Goal: Task Accomplishment & Management: Complete application form

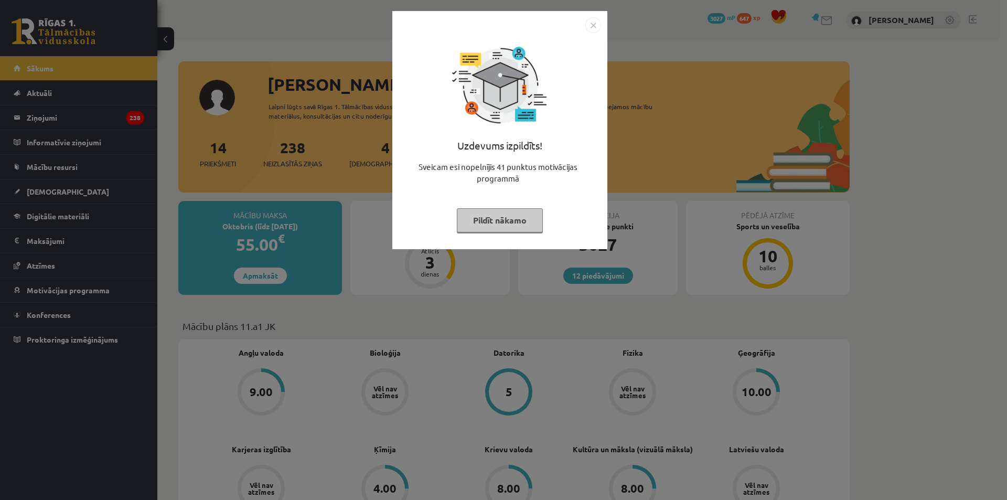
click at [588, 22] on img "Close" at bounding box center [594, 25] width 16 height 16
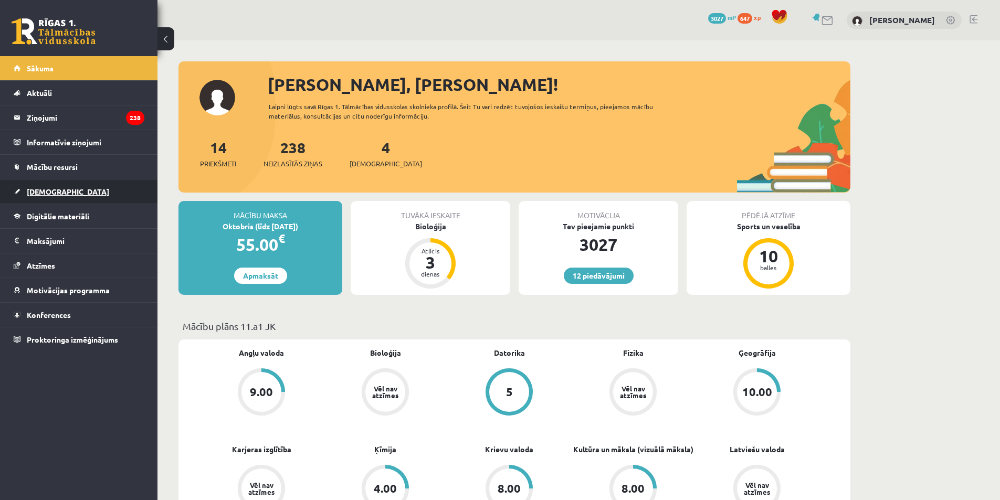
click at [46, 187] on span "[DEMOGRAPHIC_DATA]" at bounding box center [68, 191] width 82 height 9
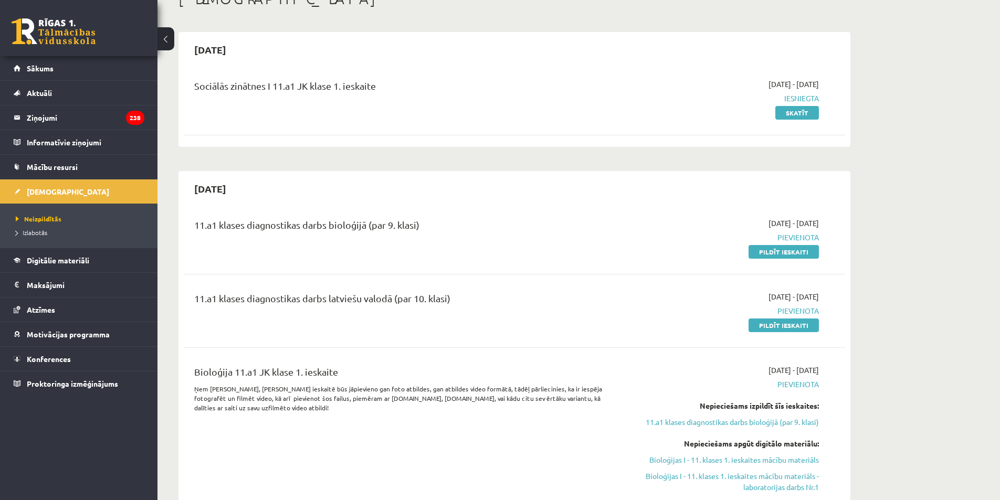
scroll to position [105, 0]
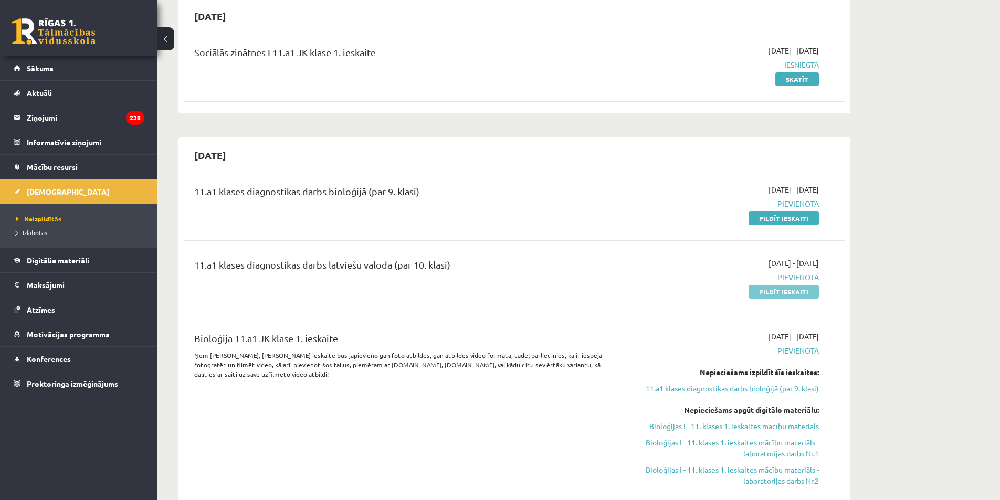
click at [778, 286] on link "Pildīt ieskaiti" at bounding box center [783, 292] width 70 height 14
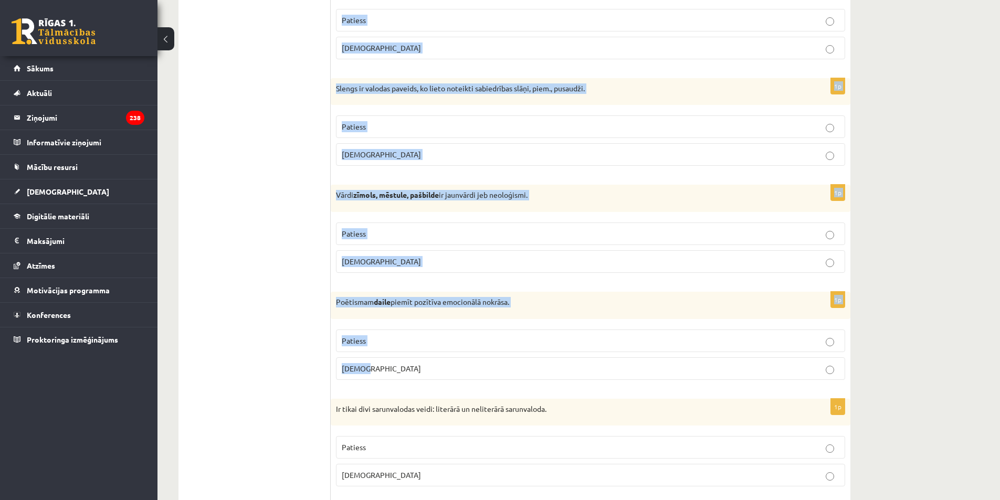
scroll to position [577, 0]
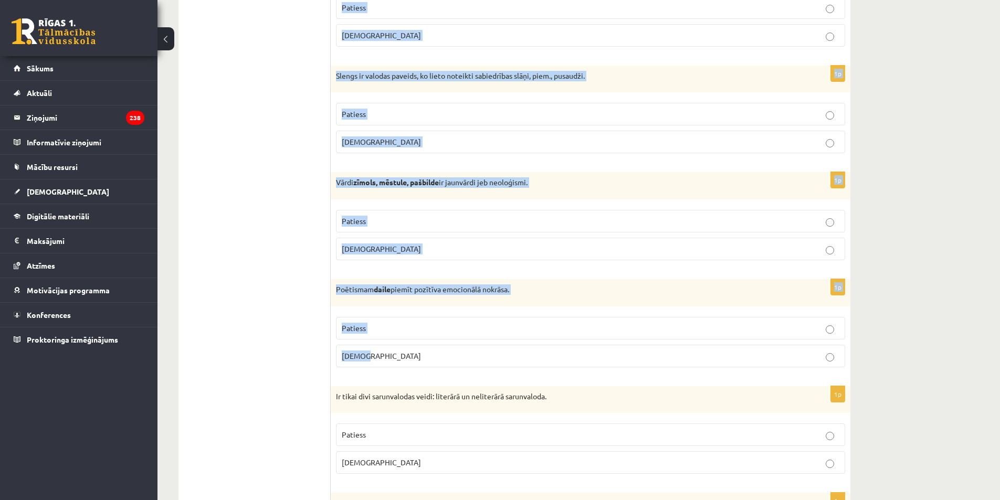
drag, startPoint x: 341, startPoint y: 190, endPoint x: 523, endPoint y: 366, distance: 252.7
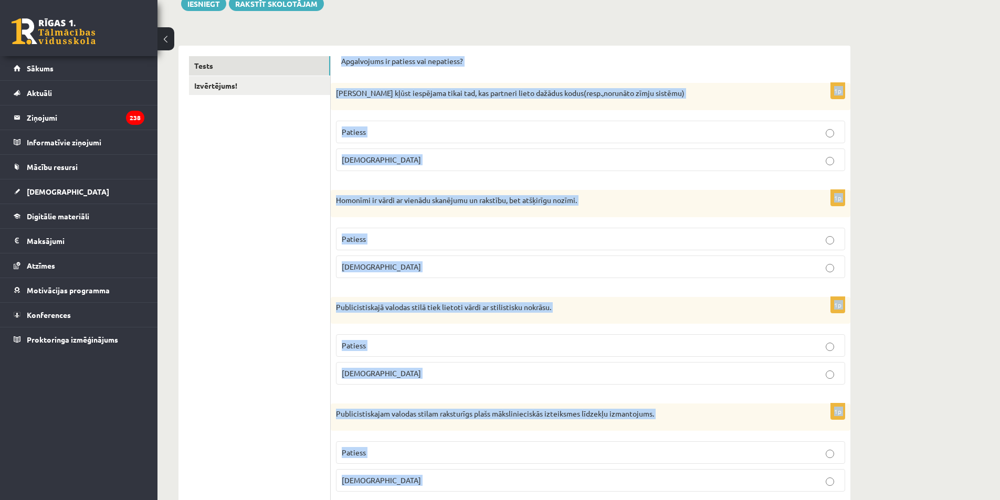
scroll to position [0, 0]
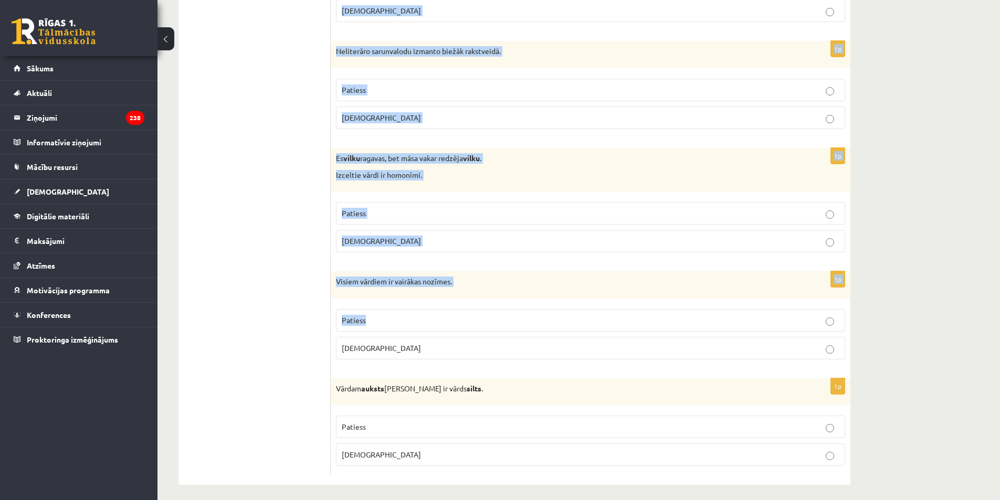
scroll to position [2974, 0]
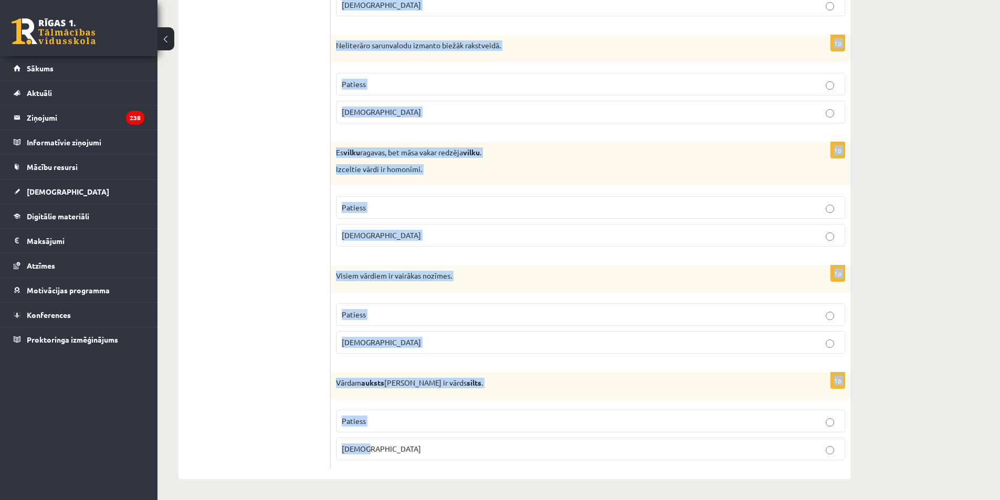
drag, startPoint x: 341, startPoint y: 188, endPoint x: 471, endPoint y: 439, distance: 283.3
copy form "Apgalvojums ir patiess vai nepatiess? 1p Saziņa kļūst iespējama tikai tad, kas …"
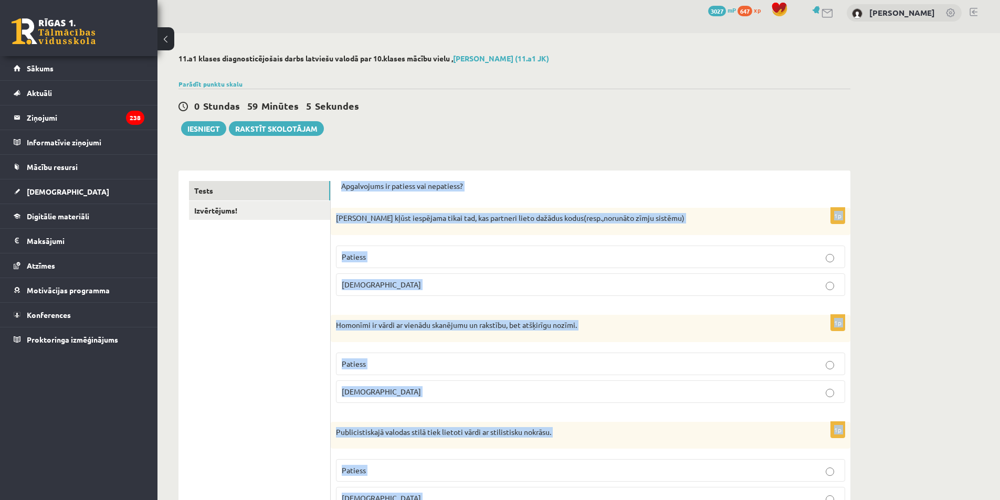
scroll to position [0, 0]
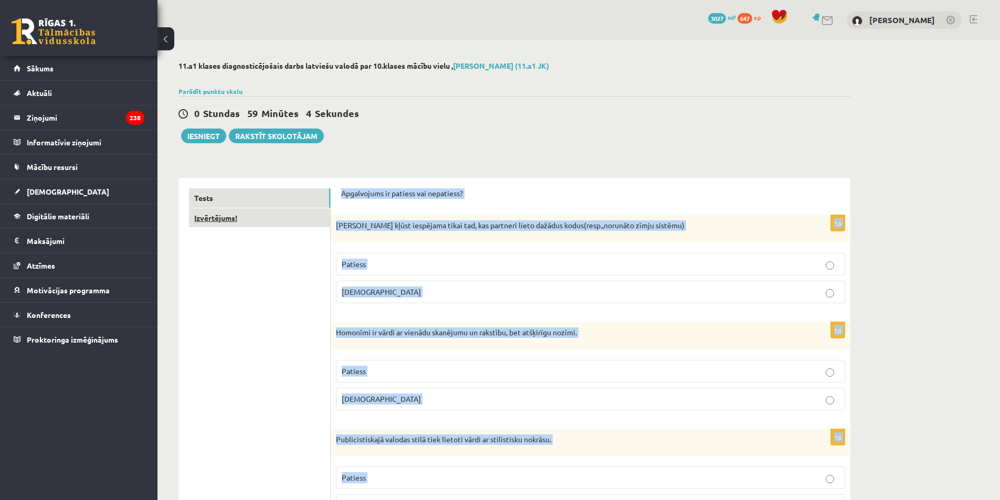
click at [276, 220] on link "Izvērtējums!" at bounding box center [259, 217] width 141 height 19
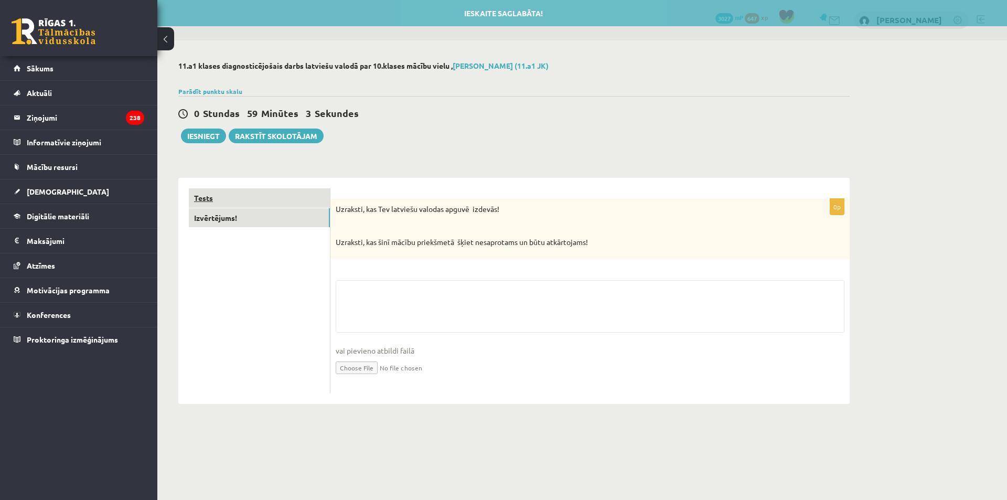
click at [281, 193] on link "Tests" at bounding box center [259, 197] width 141 height 19
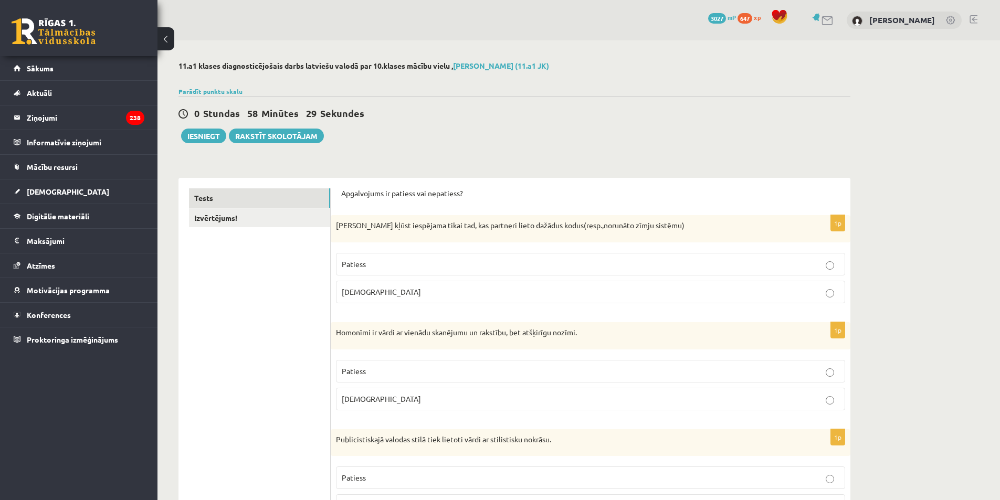
click at [376, 290] on p "Aplams" at bounding box center [590, 291] width 497 height 11
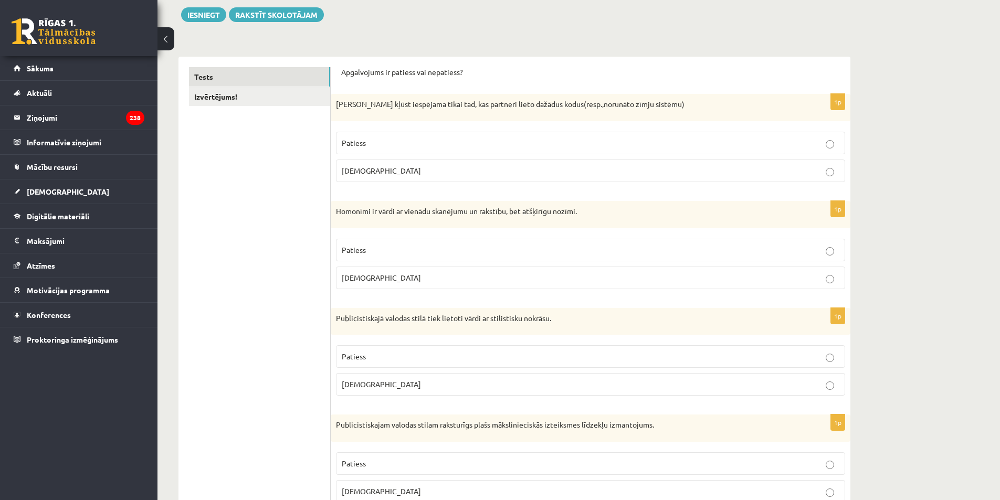
scroll to position [157, 0]
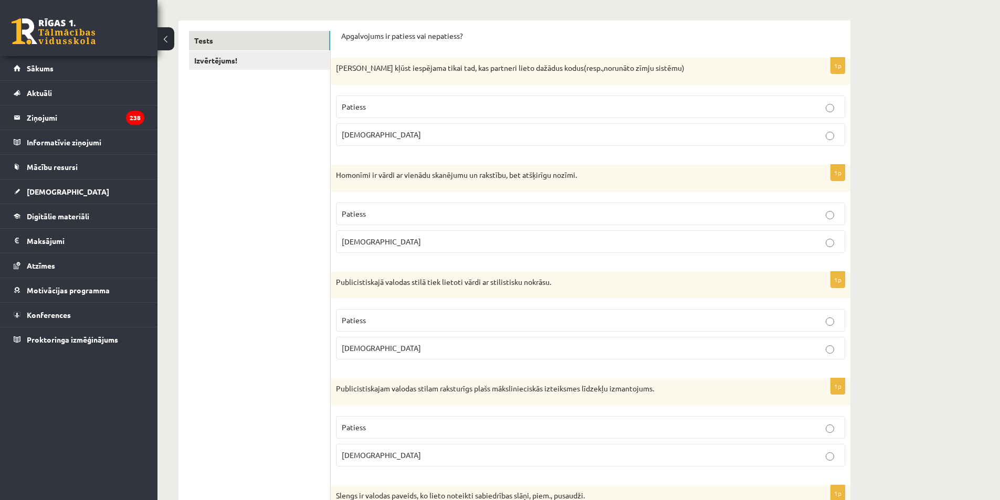
click at [389, 211] on p "Patiess" at bounding box center [590, 213] width 497 height 11
click at [378, 318] on p "Patiess" at bounding box center [590, 320] width 497 height 11
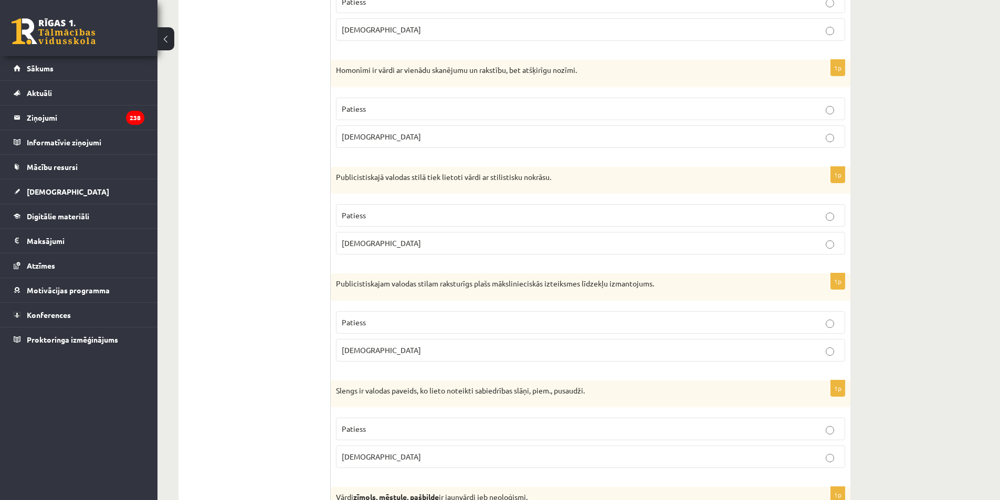
click at [395, 316] on label "Patiess" at bounding box center [590, 322] width 509 height 23
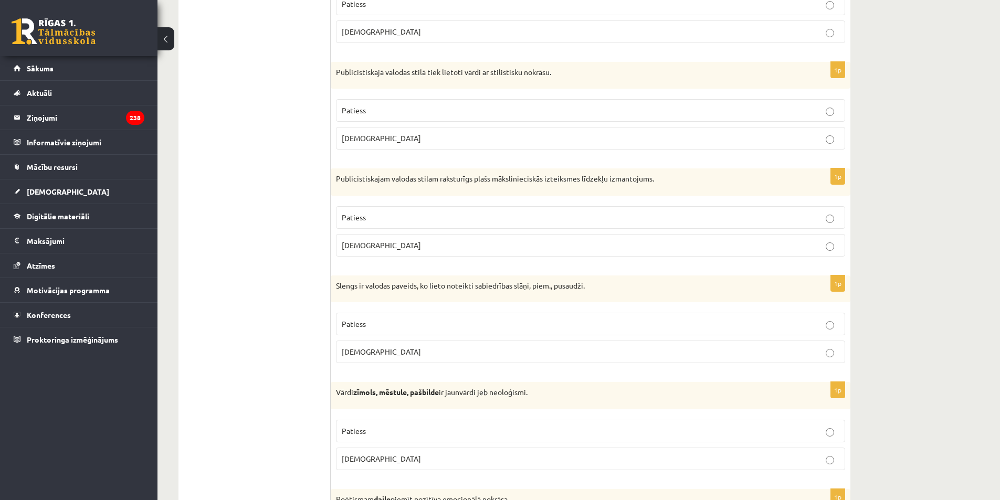
click at [387, 324] on p "Patiess" at bounding box center [590, 323] width 497 height 11
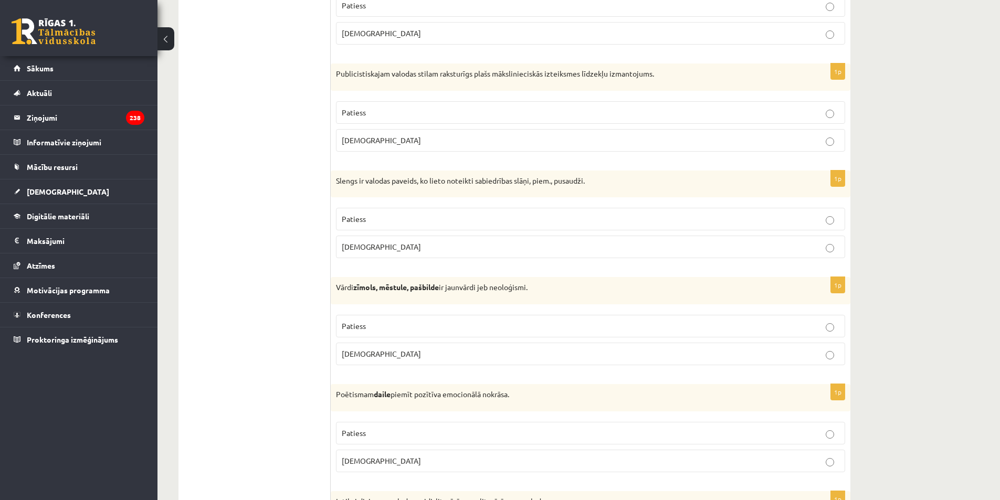
click at [387, 326] on p "Patiess" at bounding box center [590, 326] width 497 height 11
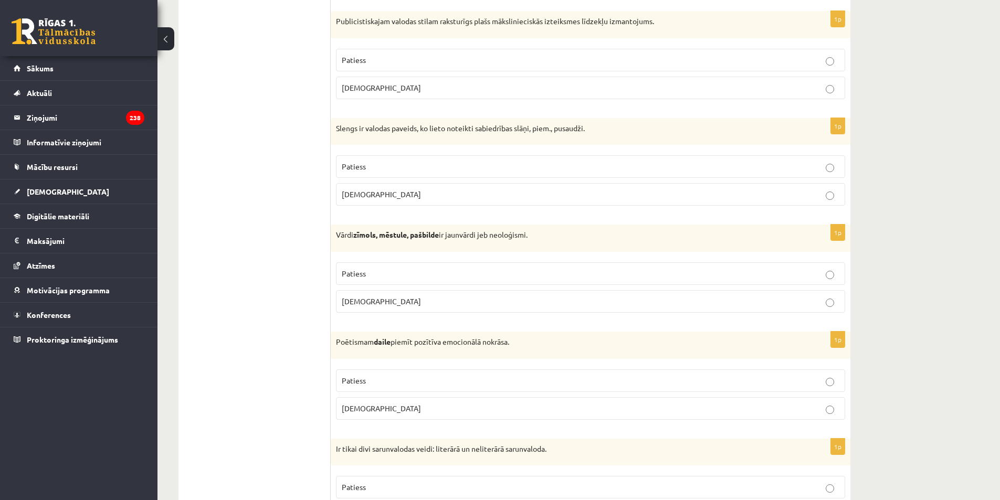
click at [372, 381] on p "Patiess" at bounding box center [590, 380] width 497 height 11
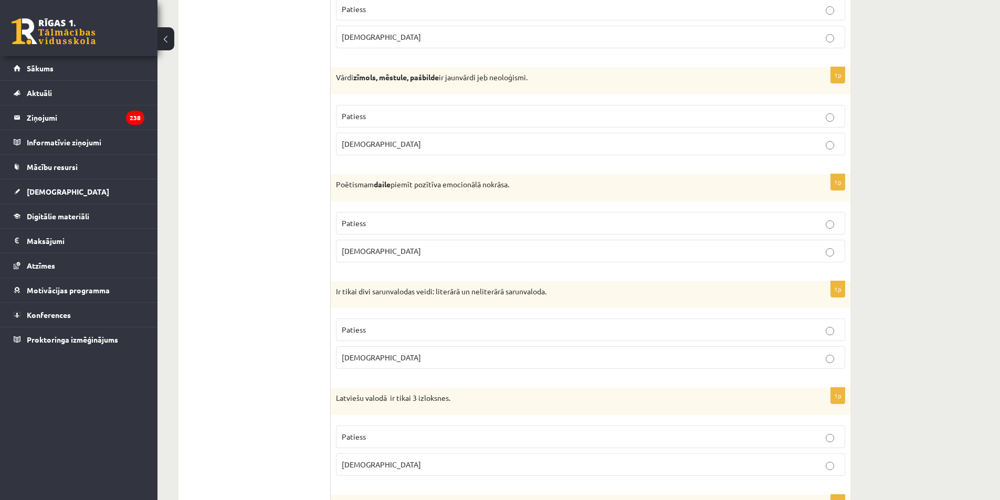
click at [375, 327] on p "Patiess" at bounding box center [590, 329] width 497 height 11
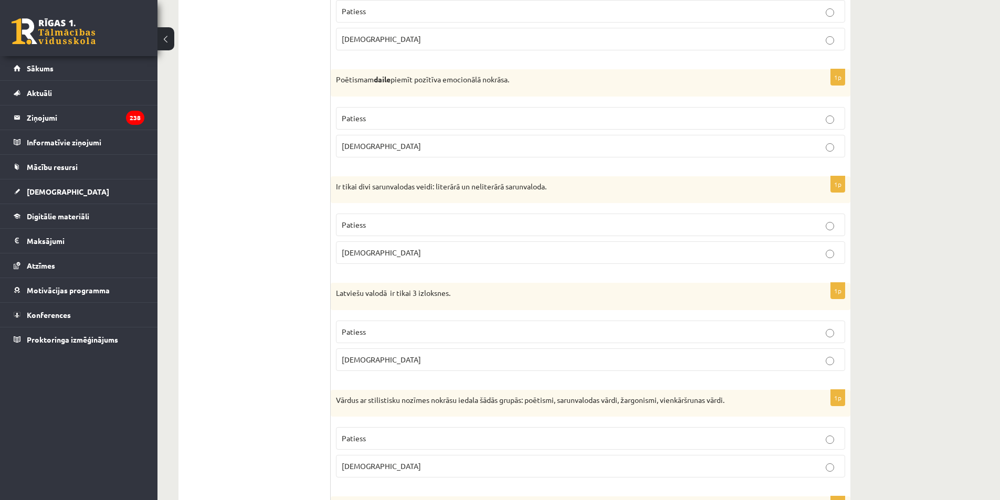
click at [389, 334] on p "Patiess" at bounding box center [590, 331] width 497 height 11
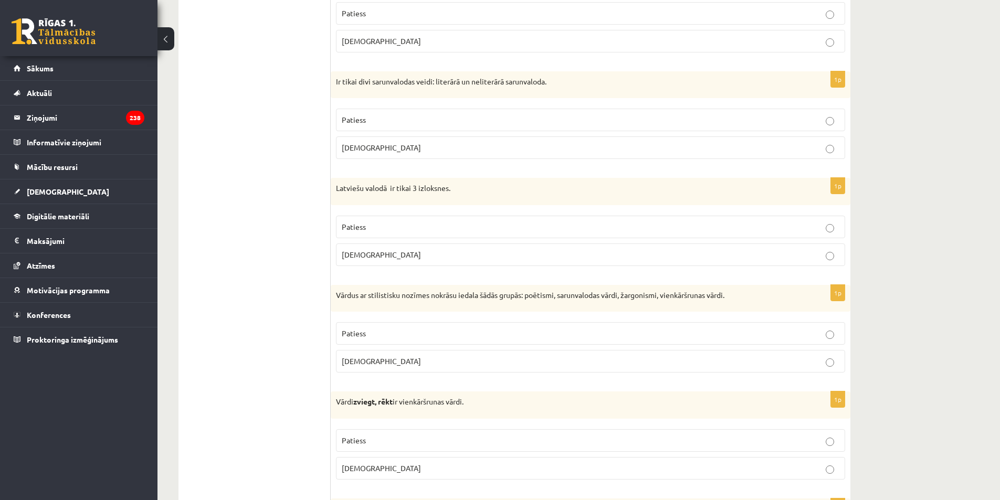
click at [389, 336] on p "Patiess" at bounding box center [590, 333] width 497 height 11
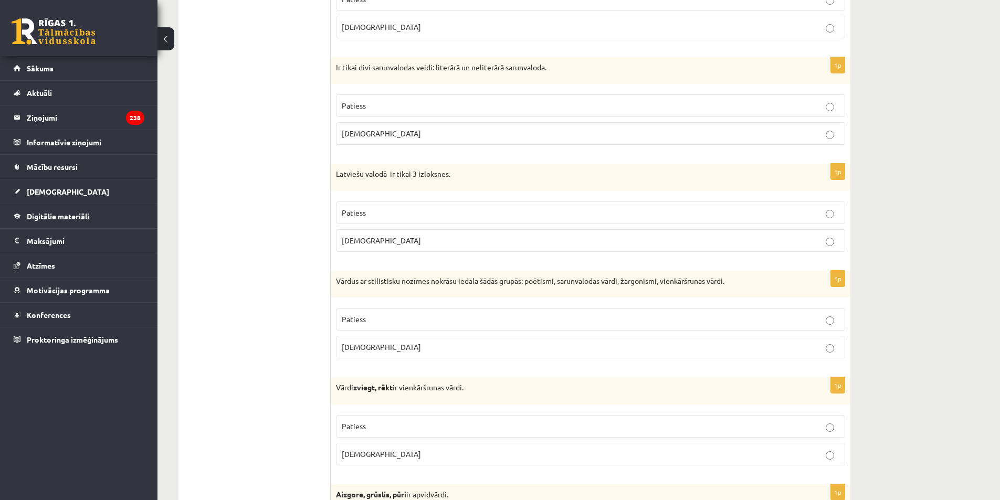
scroll to position [997, 0]
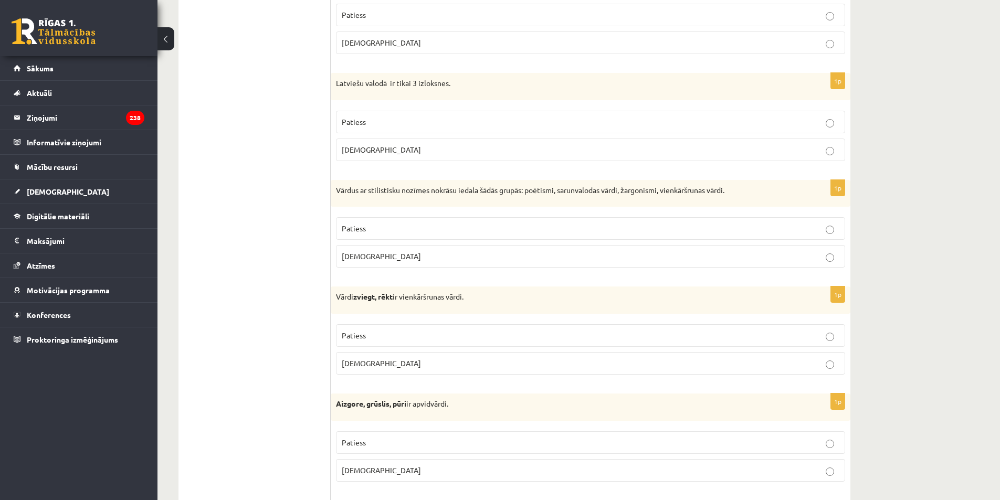
click at [393, 369] on p "Aplams" at bounding box center [590, 363] width 497 height 11
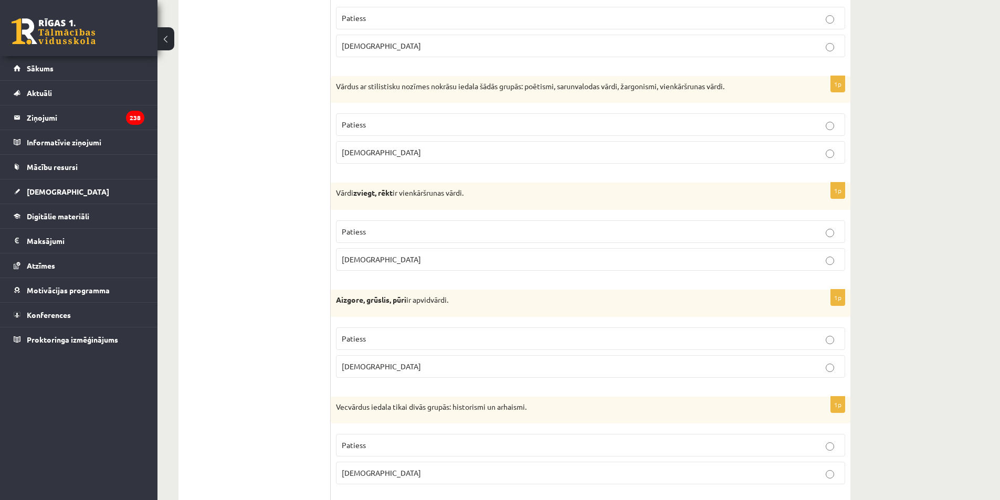
scroll to position [1102, 0]
click at [380, 339] on p "Patiess" at bounding box center [590, 337] width 497 height 11
click at [373, 453] on label "Patiess" at bounding box center [590, 444] width 509 height 23
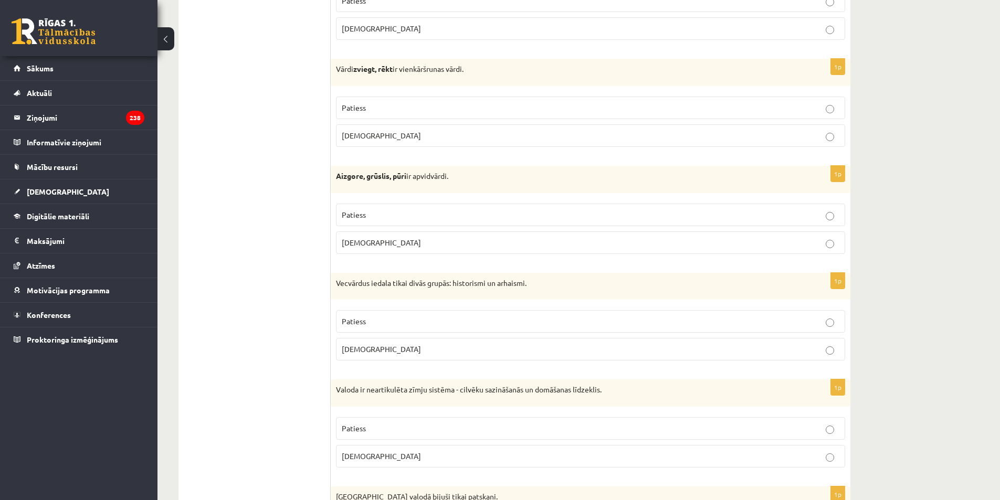
scroll to position [1312, 0]
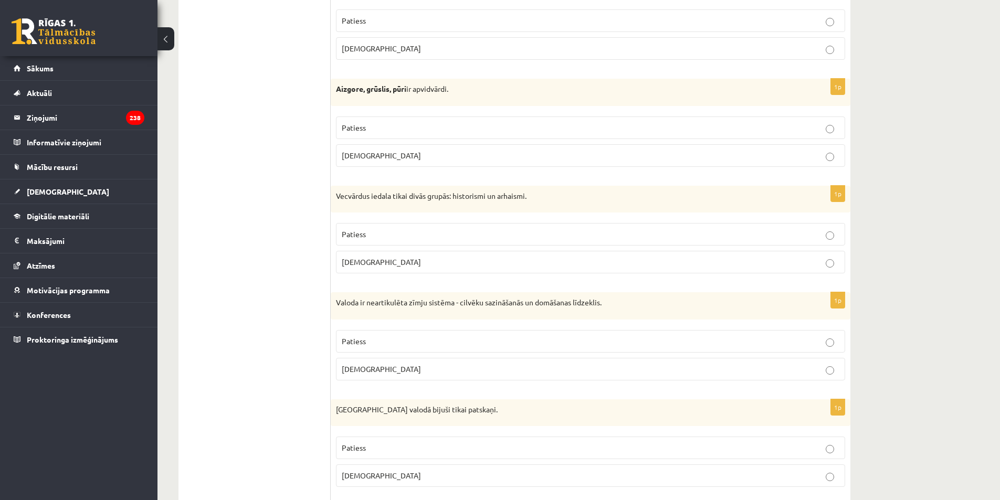
click at [377, 371] on p "Aplams" at bounding box center [590, 369] width 497 height 11
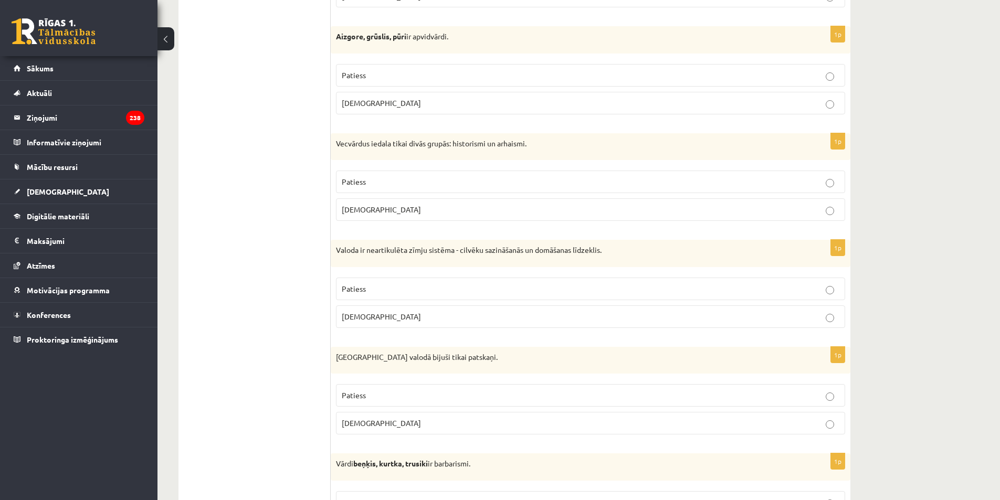
click at [361, 426] on span "Aplams" at bounding box center [381, 422] width 79 height 9
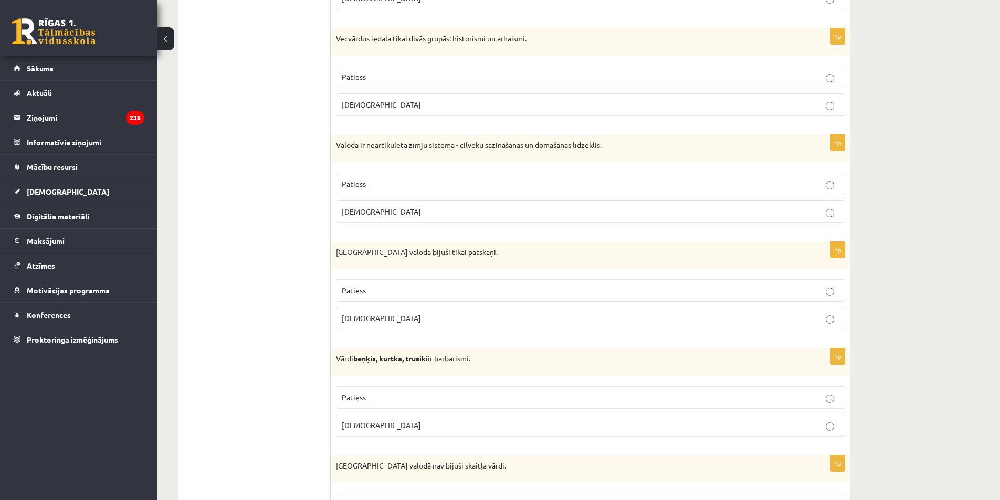
click at [373, 397] on p "Patiess" at bounding box center [590, 397] width 497 height 11
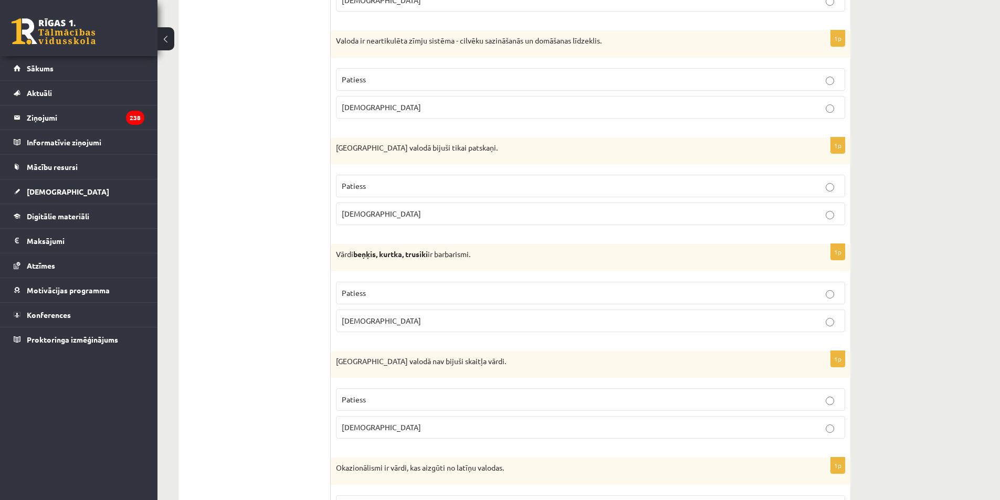
scroll to position [1574, 0]
click at [374, 408] on label "Patiess" at bounding box center [590, 399] width 509 height 23
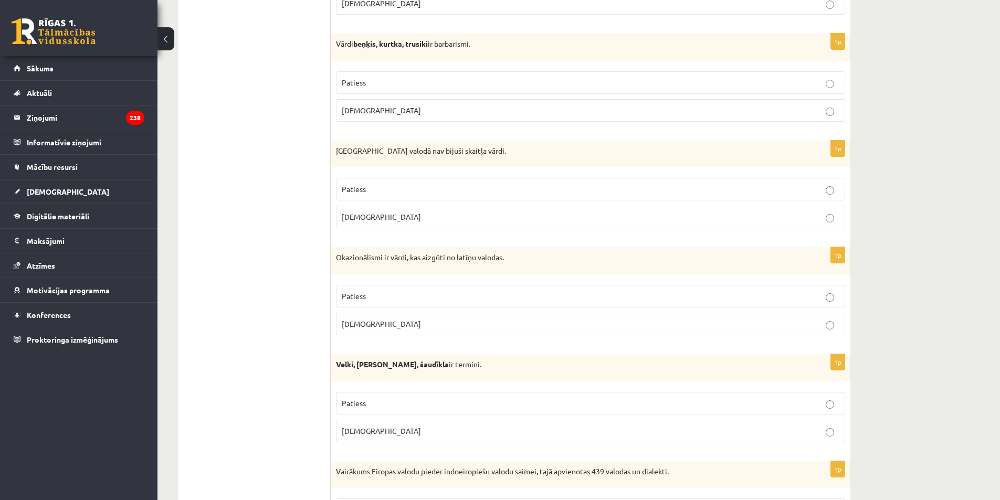
click at [373, 334] on label "Aplams" at bounding box center [590, 324] width 509 height 23
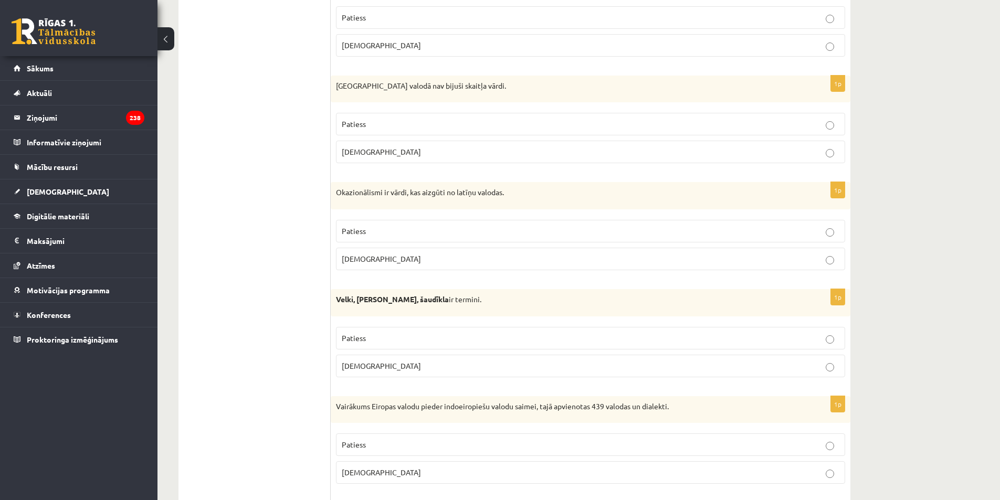
scroll to position [1889, 0]
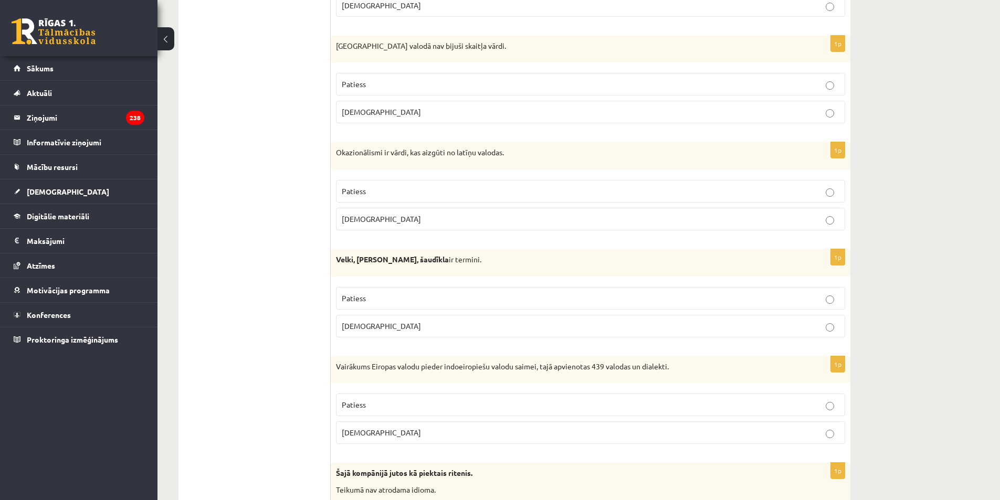
click at [358, 331] on p "Aplams" at bounding box center [590, 326] width 497 height 11
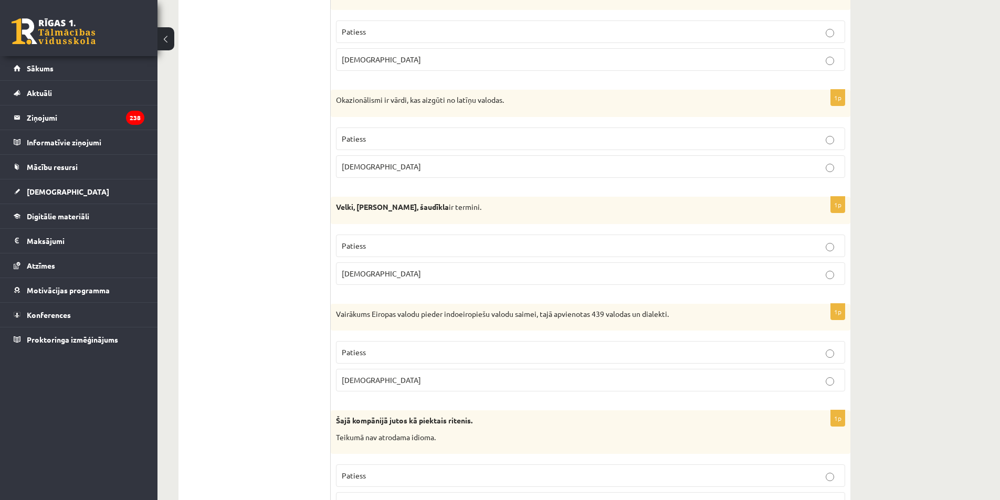
click at [364, 353] on span "Patiess" at bounding box center [354, 351] width 24 height 9
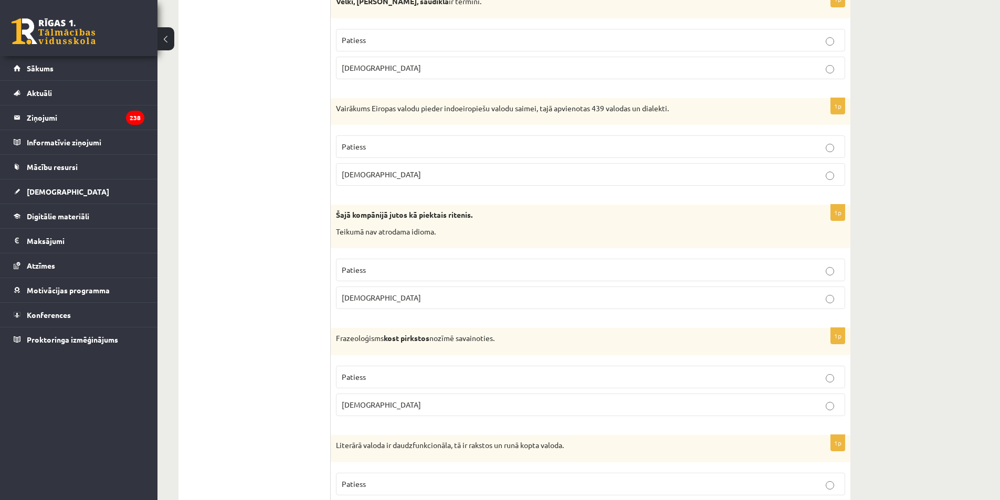
scroll to position [2151, 0]
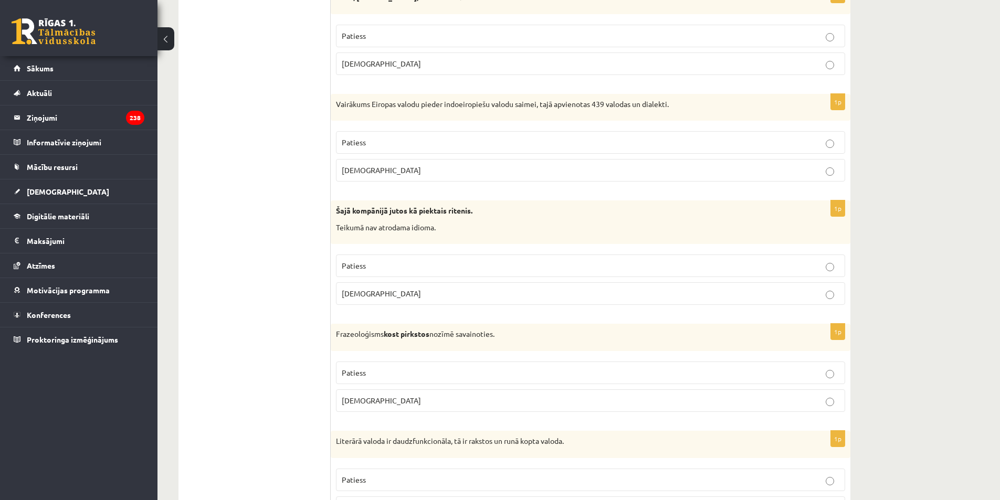
click at [357, 290] on span "Aplams" at bounding box center [381, 293] width 79 height 9
click at [386, 404] on p "Aplams" at bounding box center [590, 400] width 497 height 11
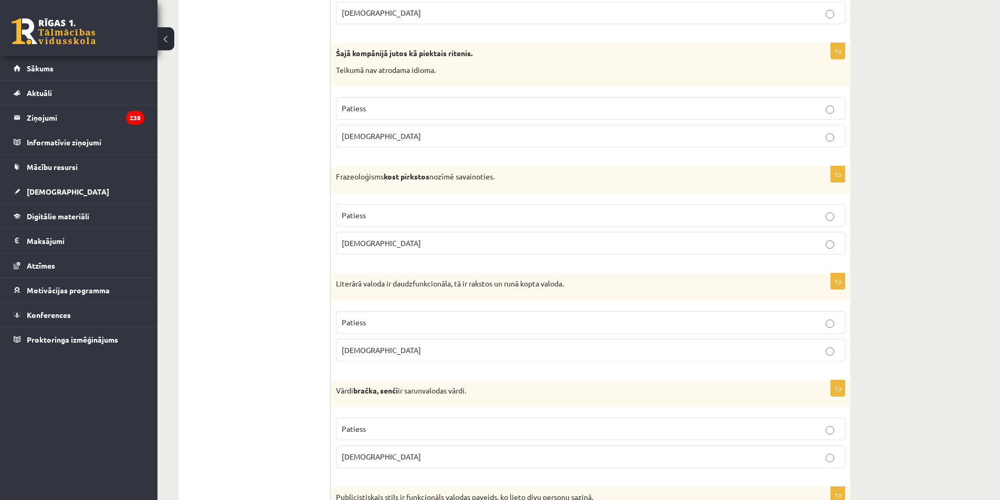
click at [365, 322] on span "Patiess" at bounding box center [354, 321] width 24 height 9
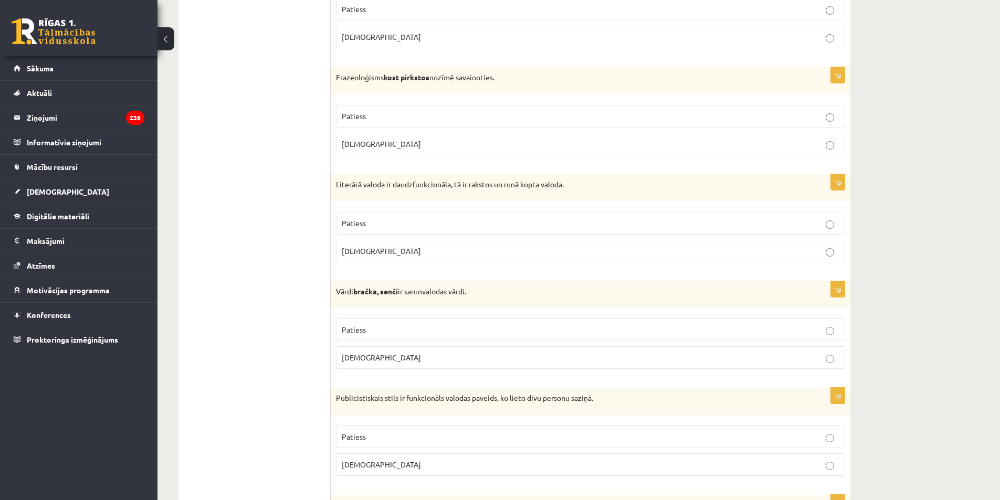
scroll to position [2414, 0]
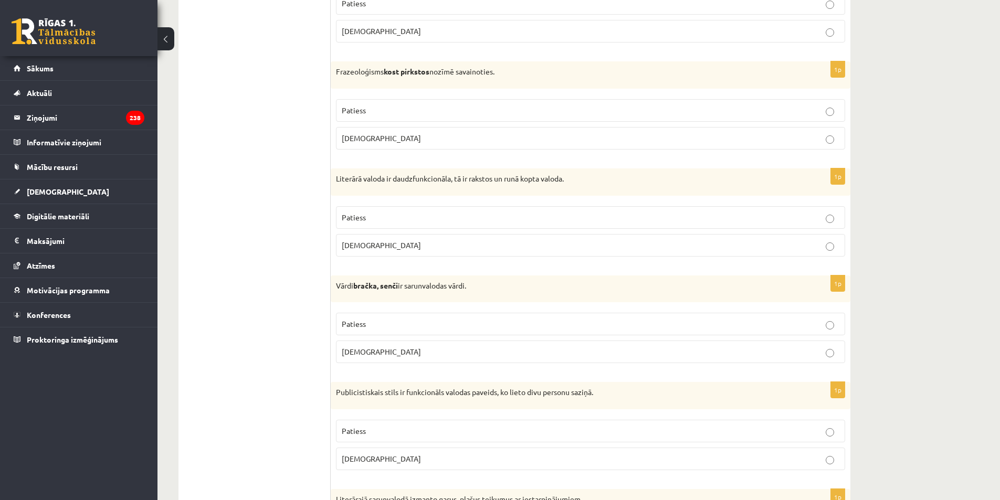
click at [377, 322] on p "Patiess" at bounding box center [590, 323] width 497 height 11
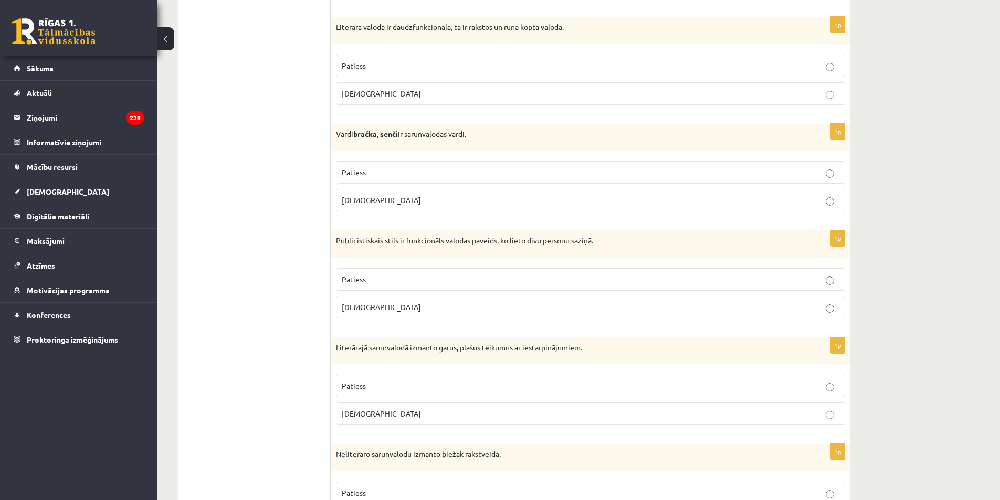
scroll to position [2571, 0]
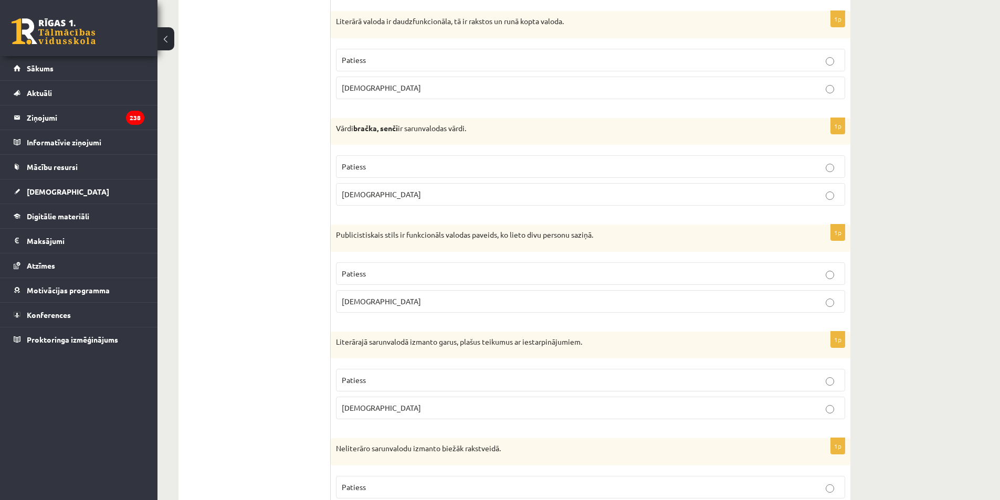
click at [365, 303] on span "Aplams" at bounding box center [381, 300] width 79 height 9
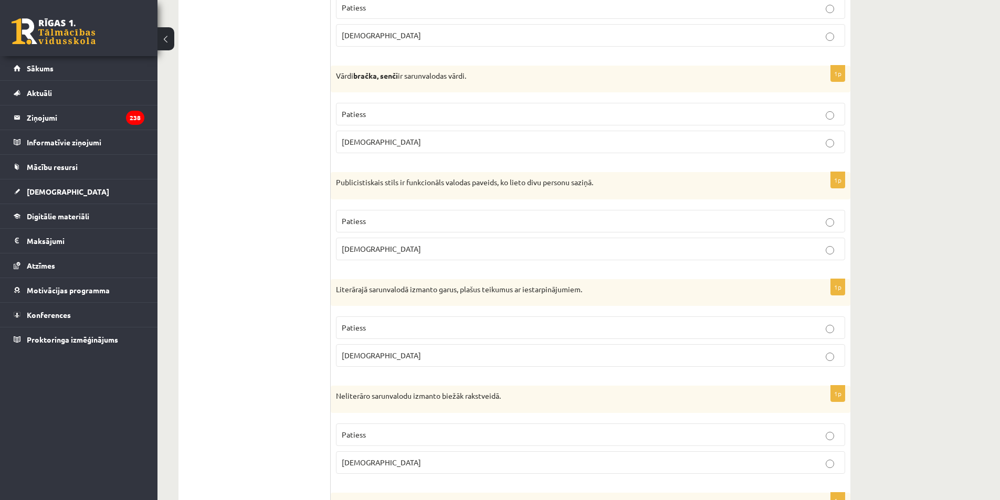
click at [370, 355] on p "Aplams" at bounding box center [590, 355] width 497 height 11
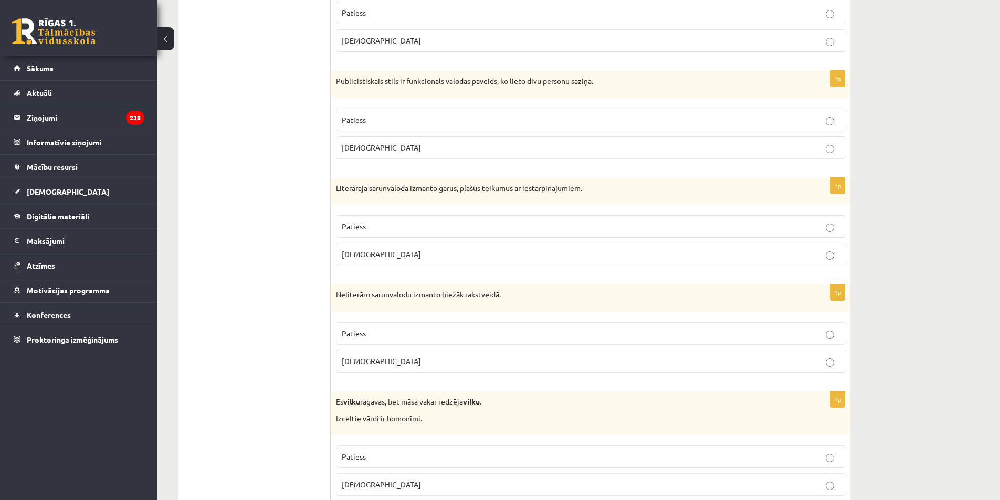
scroll to position [2728, 0]
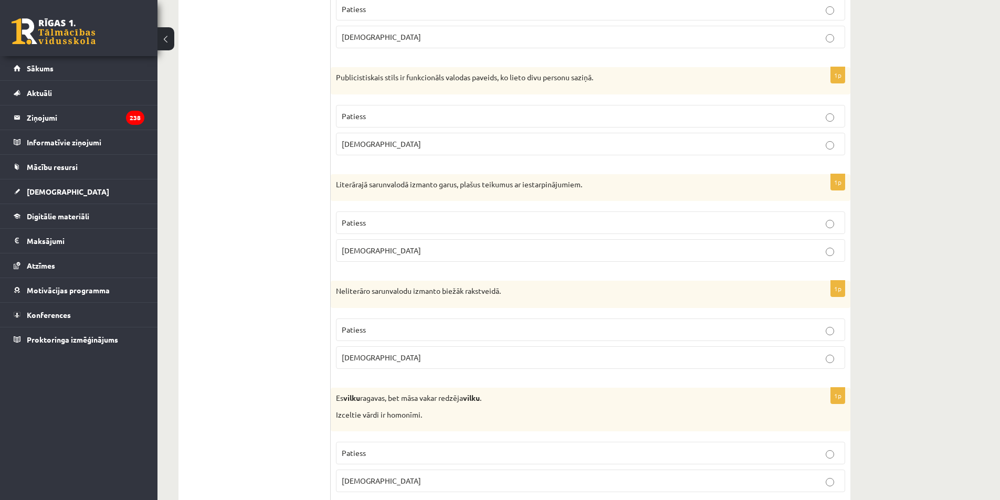
click at [377, 356] on p "Aplams" at bounding box center [590, 357] width 497 height 11
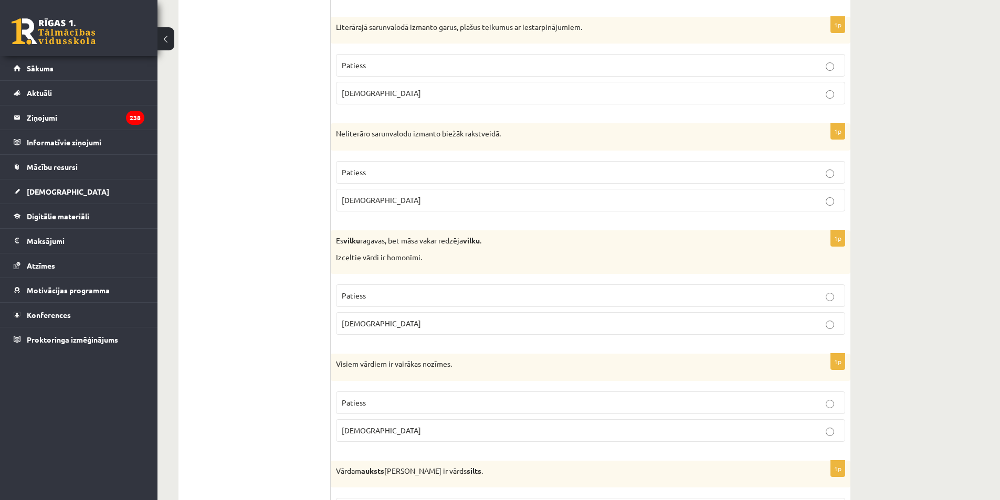
click at [377, 292] on p "Patiess" at bounding box center [590, 295] width 497 height 11
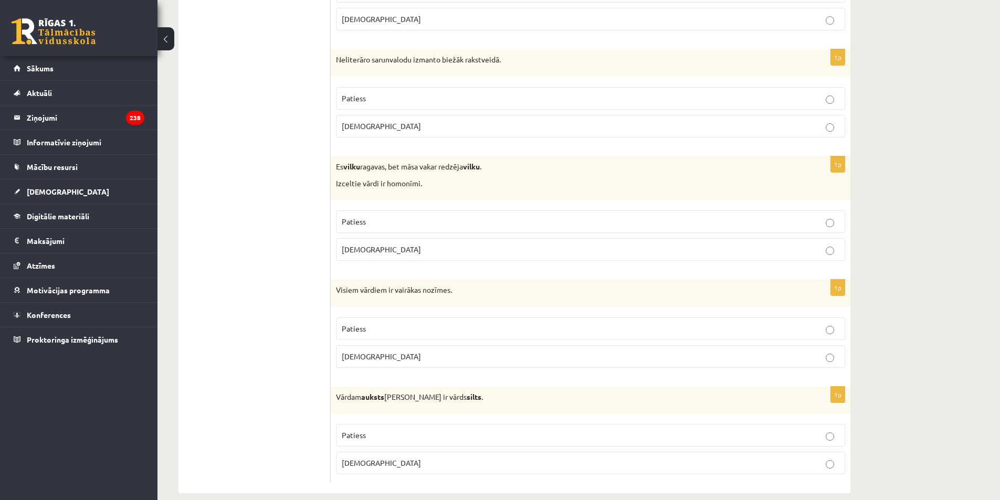
scroll to position [2974, 0]
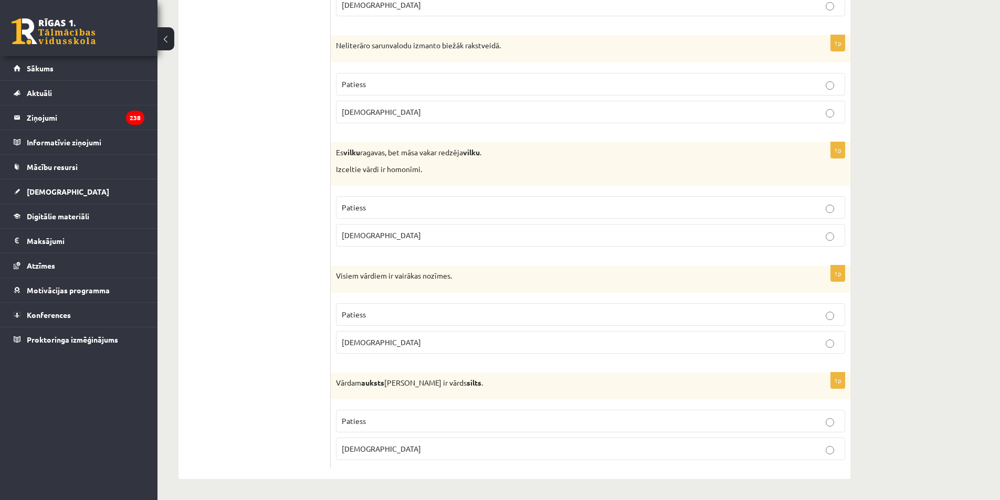
click at [373, 342] on p "Aplams" at bounding box center [590, 342] width 497 height 11
click at [366, 423] on p "Patiess" at bounding box center [590, 421] width 497 height 11
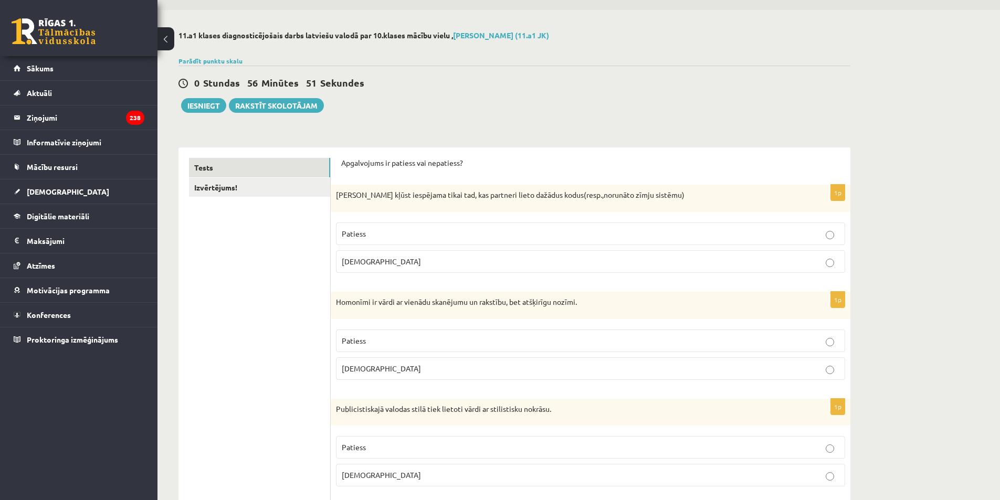
scroll to position [7, 0]
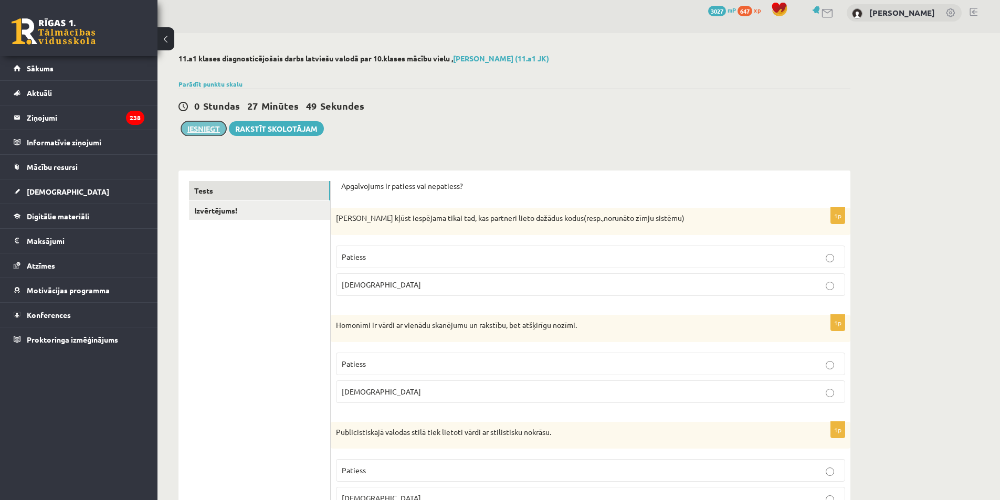
click at [207, 124] on button "Iesniegt" at bounding box center [203, 128] width 45 height 15
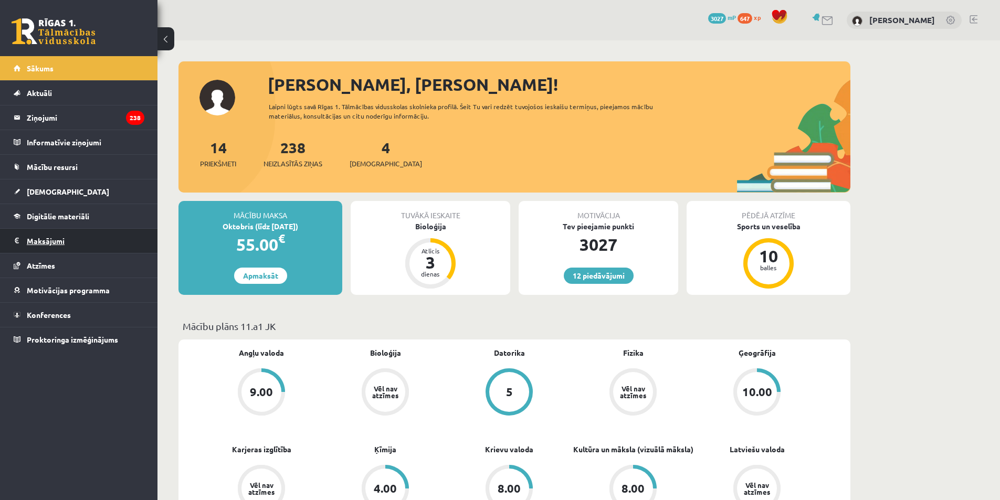
click at [41, 242] on legend "Maksājumi 0" at bounding box center [86, 241] width 118 height 24
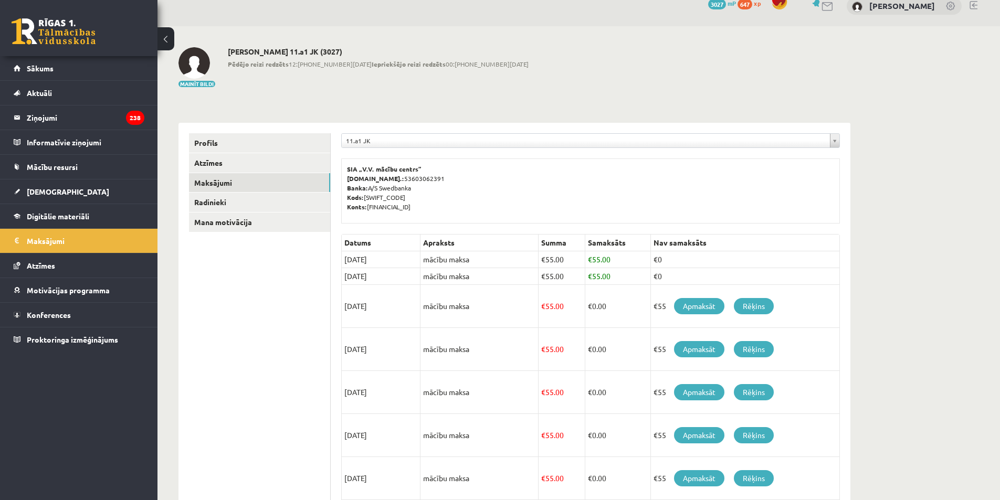
scroll to position [52, 0]
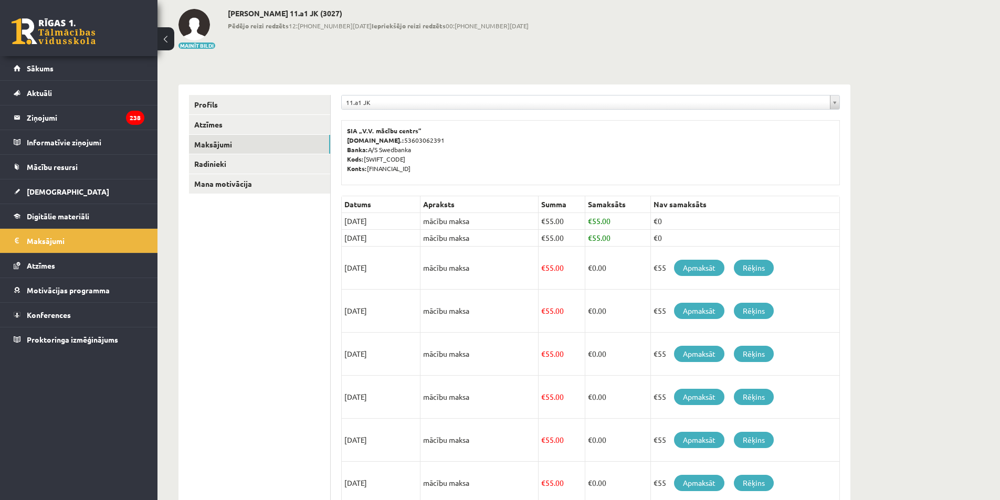
drag, startPoint x: 346, startPoint y: 265, endPoint x: 386, endPoint y: 262, distance: 39.5
click at [385, 262] on td "15/10/2025" at bounding box center [381, 268] width 79 height 43
click at [396, 270] on td "15/10/2025" at bounding box center [381, 268] width 79 height 43
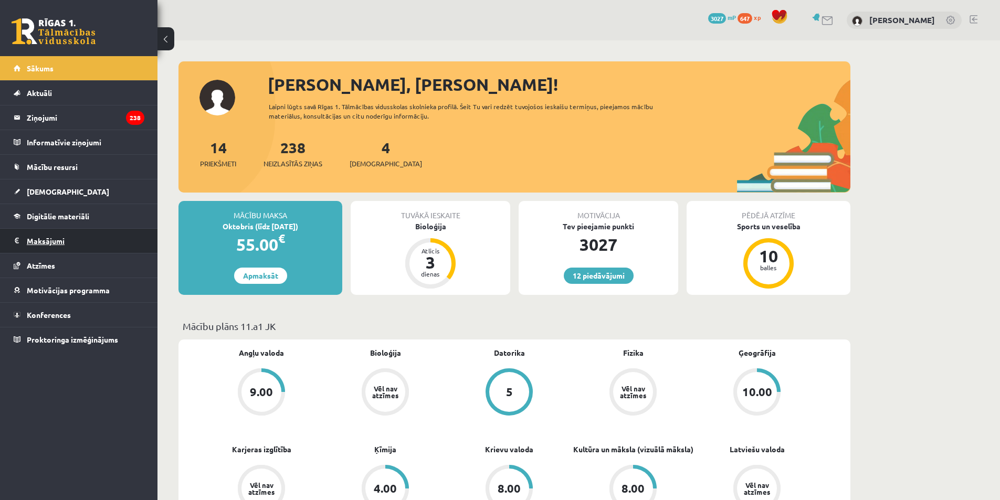
click at [55, 244] on legend "Maksājumi 0" at bounding box center [86, 241] width 118 height 24
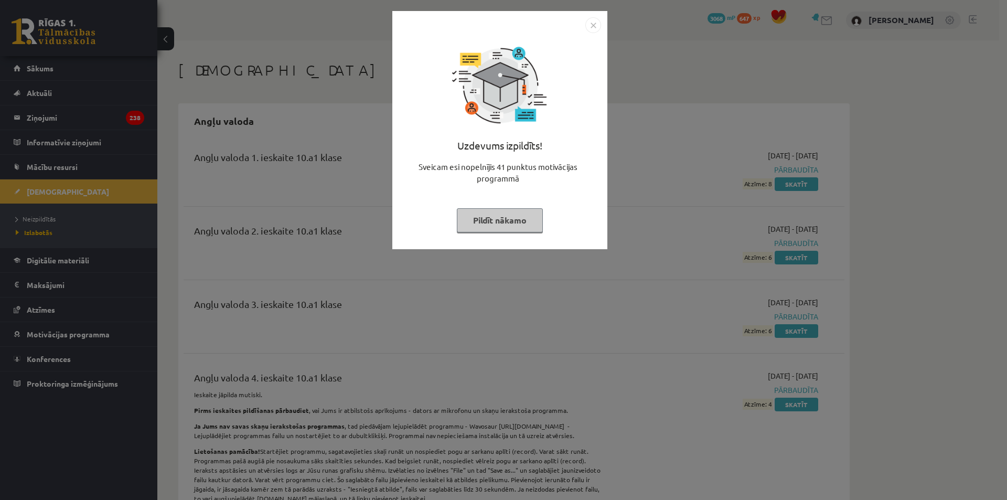
click at [598, 18] on img "Close" at bounding box center [594, 25] width 16 height 16
